Goal: Transaction & Acquisition: Obtain resource

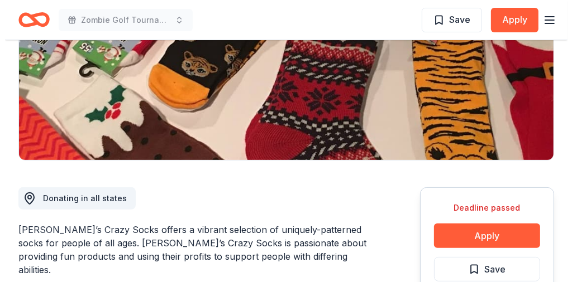
scroll to position [201, 0]
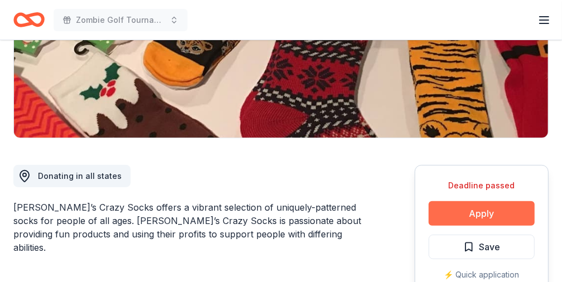
click at [468, 216] on button "Apply" at bounding box center [482, 214] width 106 height 25
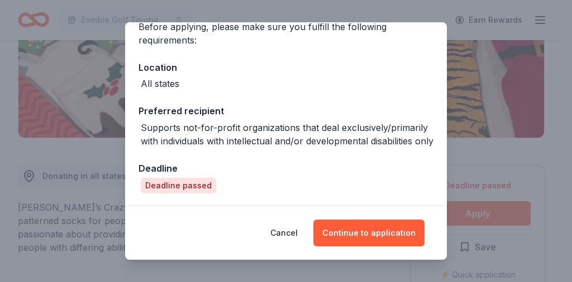
scroll to position [109, 0]
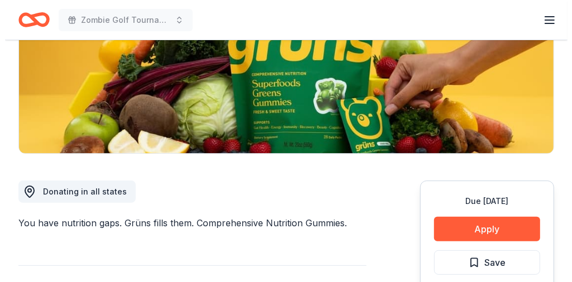
scroll to position [208, 0]
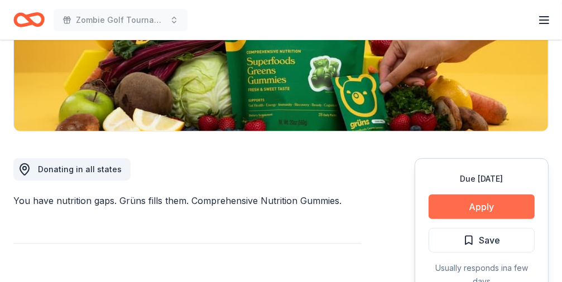
click at [478, 204] on button "Apply" at bounding box center [482, 207] width 106 height 25
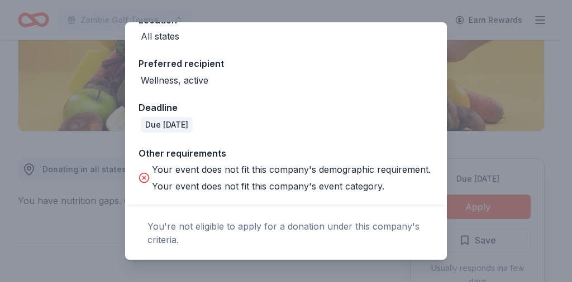
scroll to position [252, 0]
